Goal: Book appointment/travel/reservation

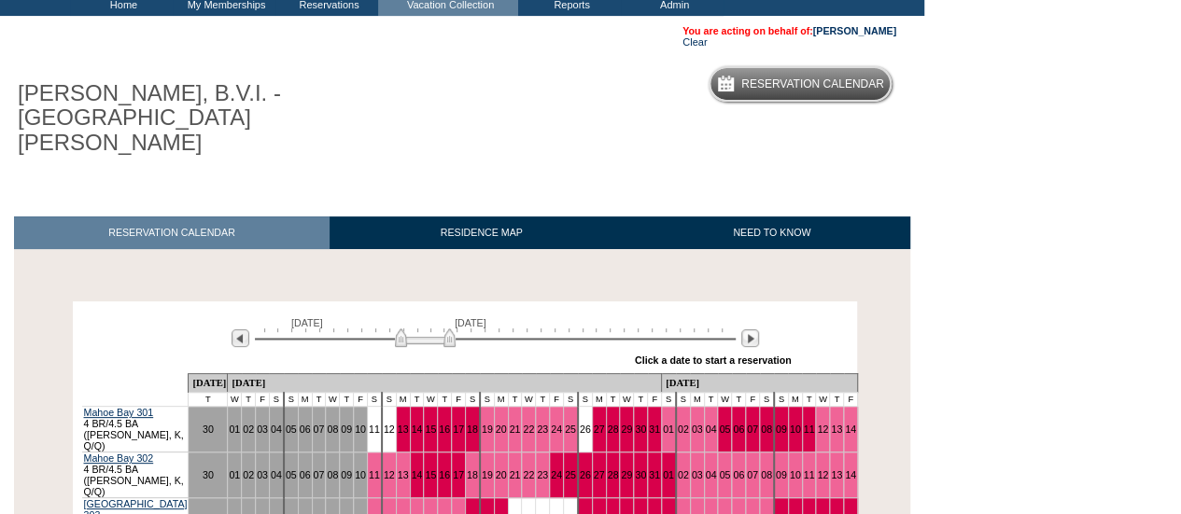
scroll to position [373, 0]
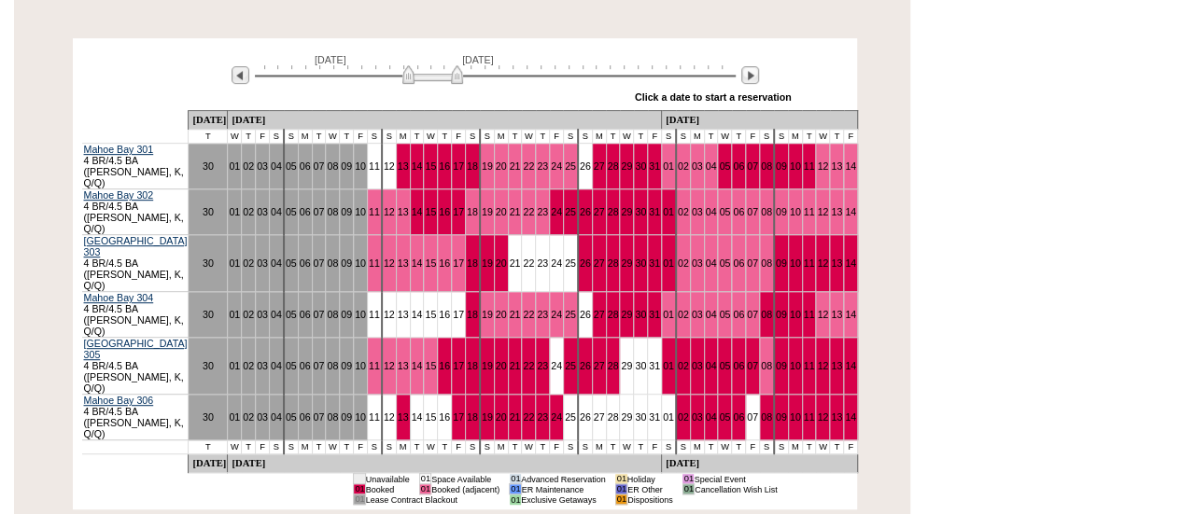
click at [459, 65] on img at bounding box center [432, 74] width 61 height 19
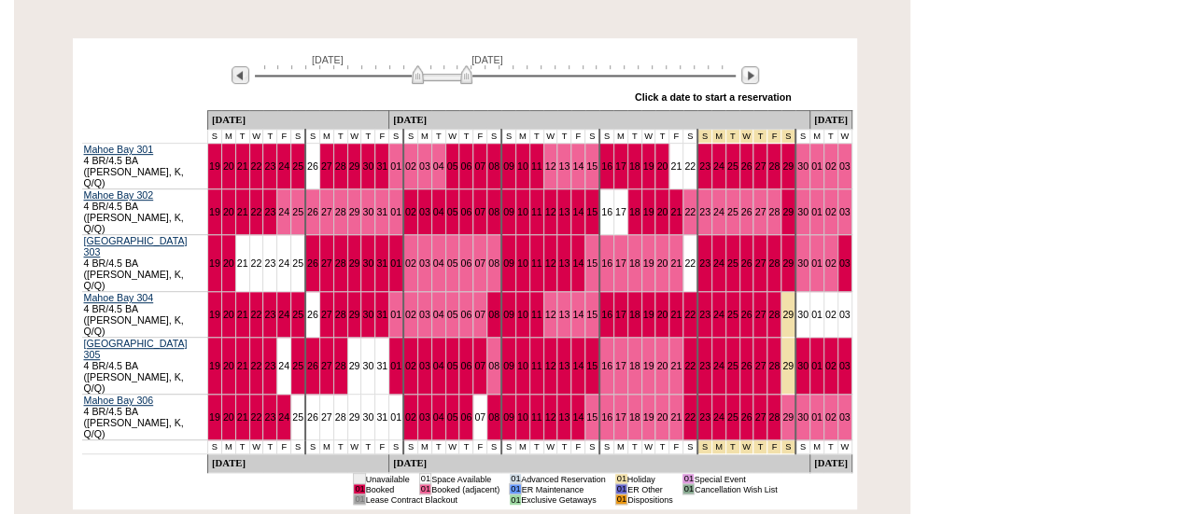
drag, startPoint x: 459, startPoint y: 57, endPoint x: 469, endPoint y: 59, distance: 9.5
click at [469, 65] on img at bounding box center [442, 74] width 61 height 19
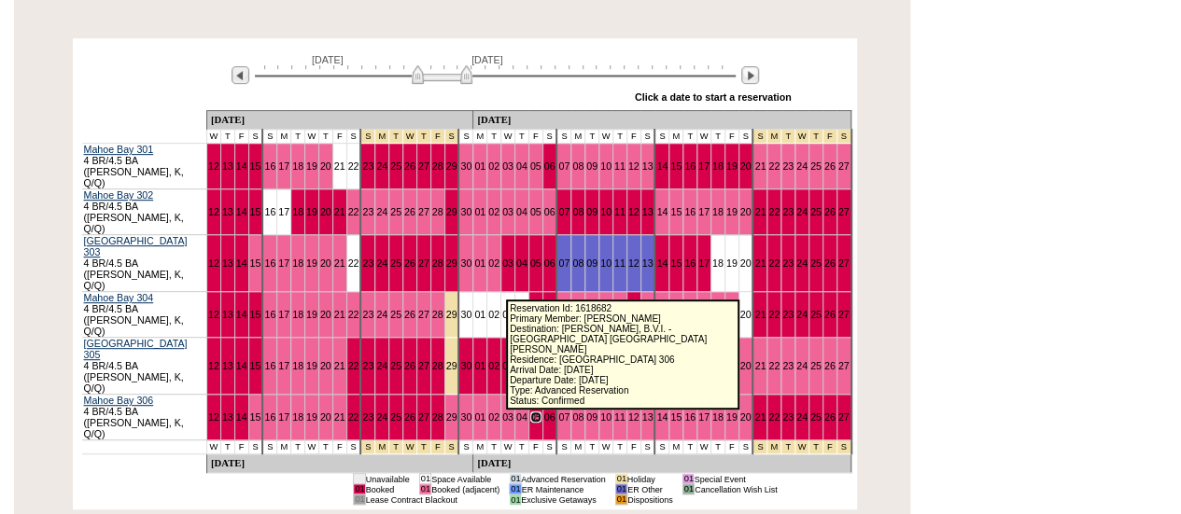
click at [530, 412] on link "05" at bounding box center [535, 417] width 11 height 11
